Goal: Task Accomplishment & Management: Manage account settings

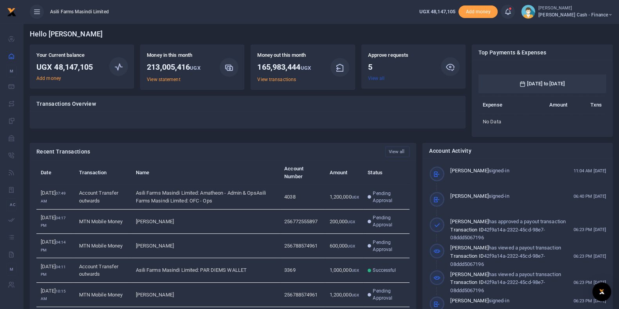
click at [380, 79] on link "View all" at bounding box center [376, 78] width 17 height 5
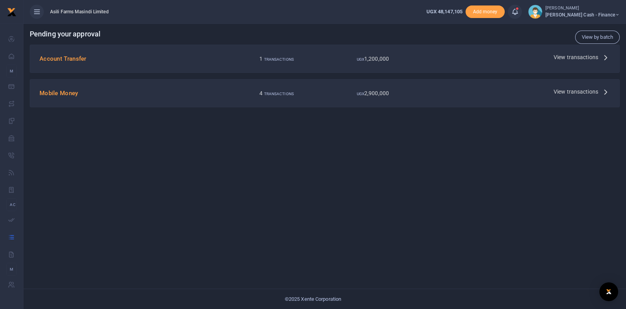
click at [574, 53] on span "View transactions" at bounding box center [576, 57] width 45 height 9
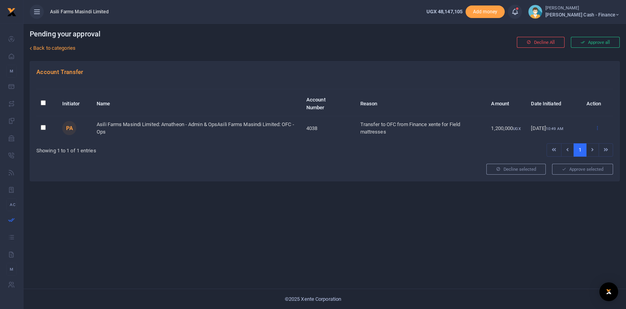
click at [597, 128] on icon at bounding box center [597, 127] width 5 height 5
click at [558, 135] on link "Approve" at bounding box center [569, 140] width 62 height 11
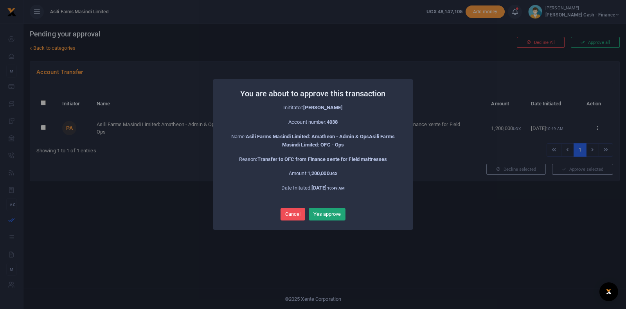
click at [333, 213] on button "Yes approve" at bounding box center [327, 214] width 37 height 13
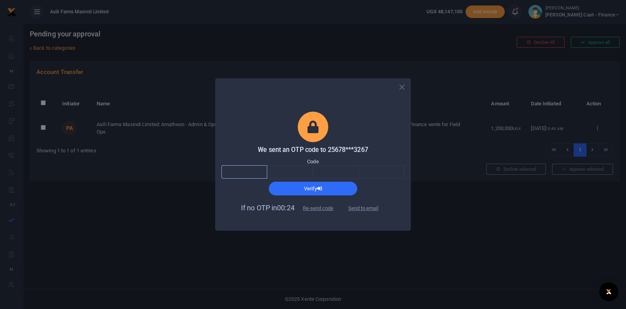
click at [234, 169] on input "text" at bounding box center [245, 171] width 46 height 13
type input "5"
type input "9"
type input "0"
type input "9"
